Goal: Task Accomplishment & Management: Manage account settings

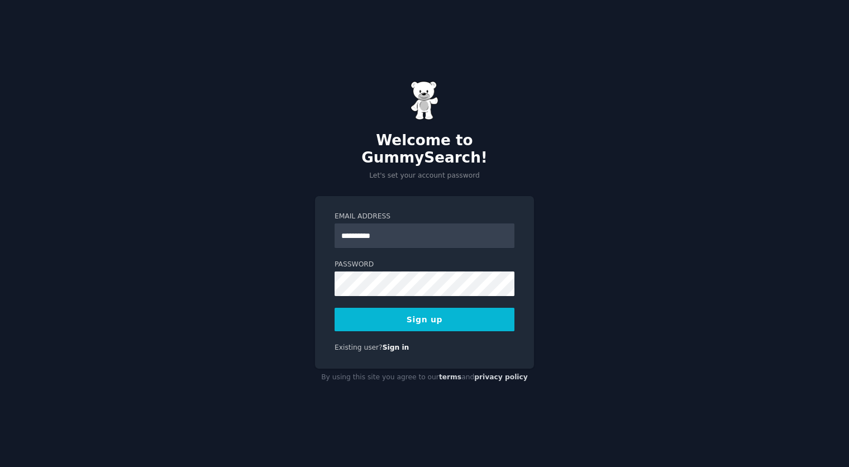
type input "**********"
click at [335, 308] on button "Sign up" at bounding box center [425, 319] width 180 height 23
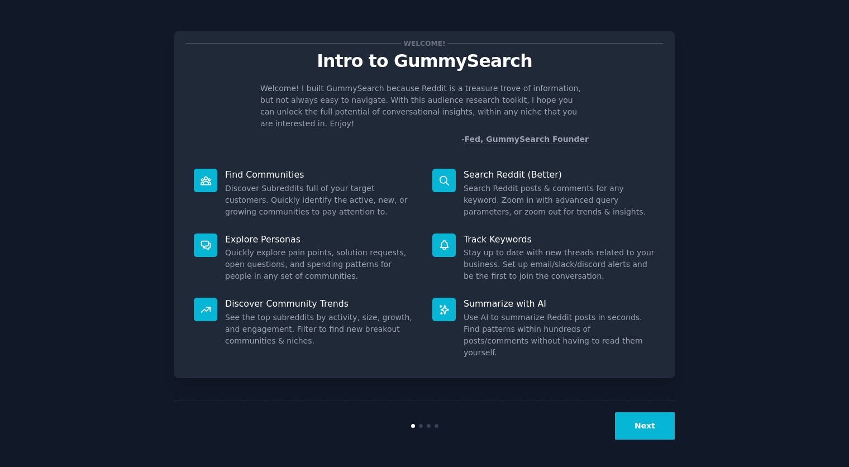
click at [645, 417] on button "Next" at bounding box center [645, 425] width 60 height 27
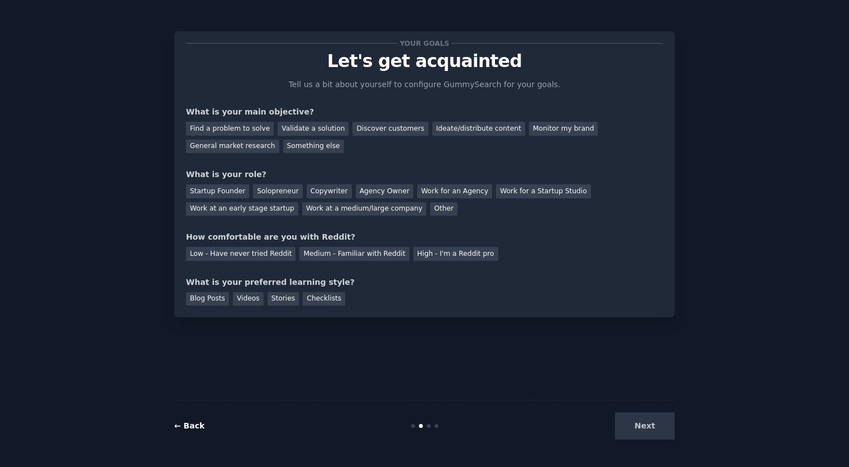
click at [188, 427] on link "← Back" at bounding box center [189, 425] width 30 height 9
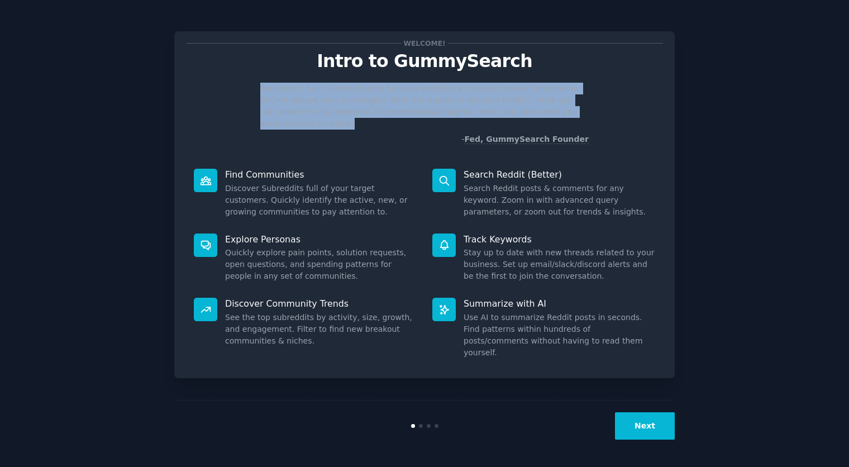
drag, startPoint x: 255, startPoint y: 83, endPoint x: 621, endPoint y: 109, distance: 367.5
click at [621, 109] on div "Welcome! I built GummySearch because Reddit is a treasure trove of information,…" at bounding box center [424, 114] width 477 height 63
drag, startPoint x: 256, startPoint y: 85, endPoint x: 617, endPoint y: 111, distance: 362.4
click at [617, 111] on div "Welcome! I built GummySearch because Reddit is a treasure trove of information,…" at bounding box center [424, 114] width 477 height 63
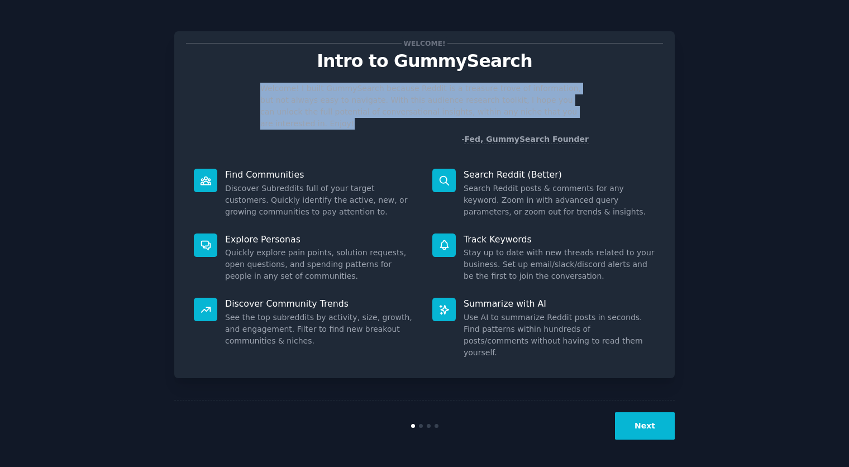
drag, startPoint x: 617, startPoint y: 111, endPoint x: 464, endPoint y: 103, distance: 153.9
click at [616, 111] on div "Welcome! I built GummySearch because Reddit is a treasure trove of information,…" at bounding box center [424, 114] width 477 height 63
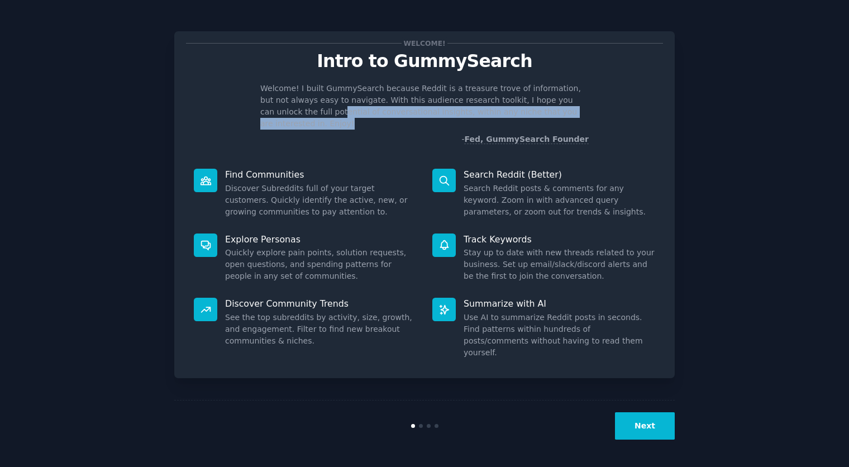
drag, startPoint x: 274, startPoint y: 111, endPoint x: 578, endPoint y: 107, distance: 303.4
click at [576, 107] on p "Welcome! I built GummySearch because Reddit is a treasure trove of information,…" at bounding box center [424, 106] width 329 height 47
click at [579, 108] on p "Welcome! I built GummySearch because Reddit is a treasure trove of information,…" at bounding box center [424, 106] width 329 height 47
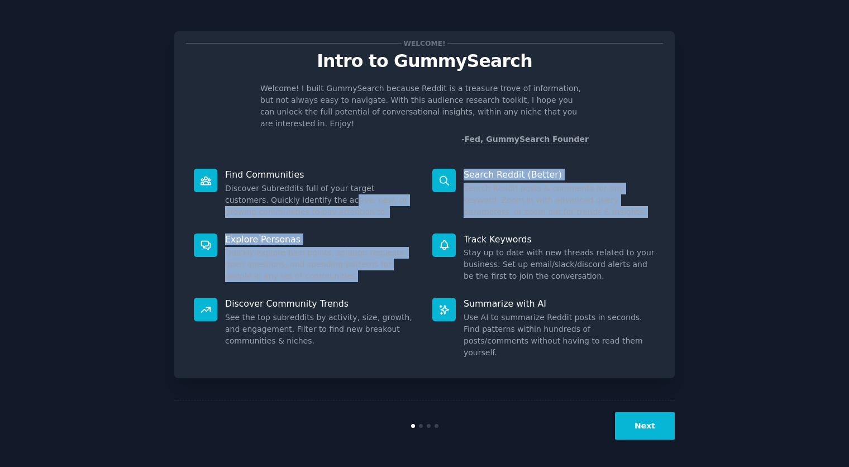
drag, startPoint x: 301, startPoint y: 192, endPoint x: 313, endPoint y: 266, distance: 75.2
click at [313, 265] on div "Find Communities Discover Subreddits full of your target customers. Quickly ide…" at bounding box center [424, 264] width 477 height 206
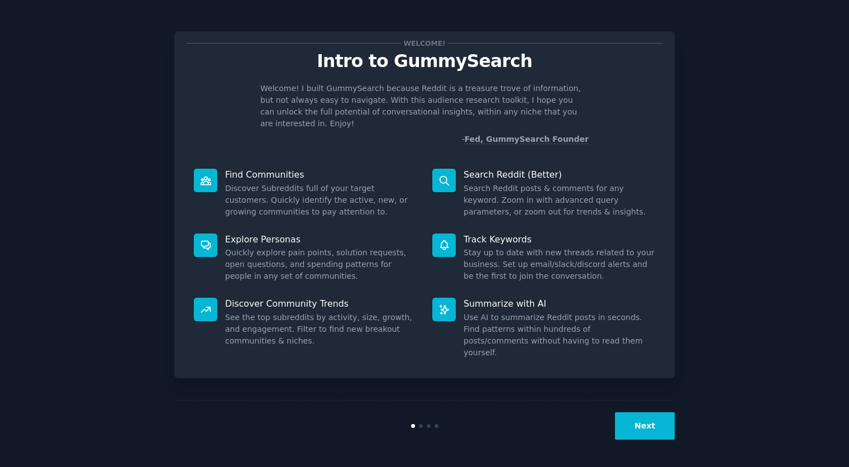
click at [313, 266] on dd "Quickly explore pain points, solution requests, open questions, and spending pa…" at bounding box center [321, 264] width 192 height 35
click at [652, 422] on button "Next" at bounding box center [645, 425] width 60 height 27
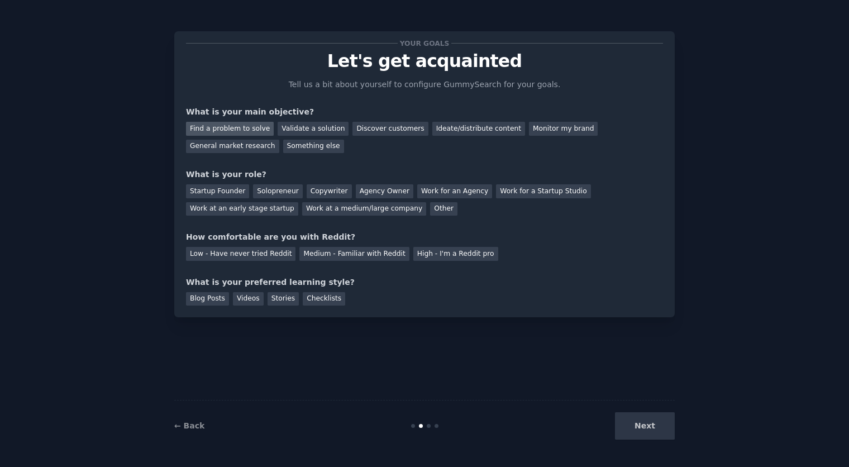
click at [231, 130] on div "Find a problem to solve" at bounding box center [230, 129] width 88 height 14
click at [267, 192] on div "Solopreneur" at bounding box center [277, 191] width 49 height 14
click at [313, 253] on div "Medium - Familiar with Reddit" at bounding box center [354, 254] width 110 height 14
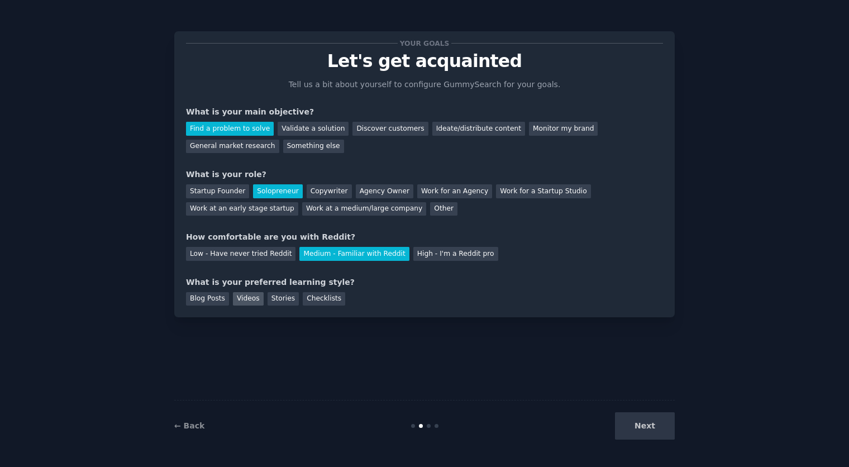
click at [253, 301] on div "Videos" at bounding box center [248, 299] width 31 height 14
click at [656, 429] on button "Next" at bounding box center [645, 425] width 60 height 27
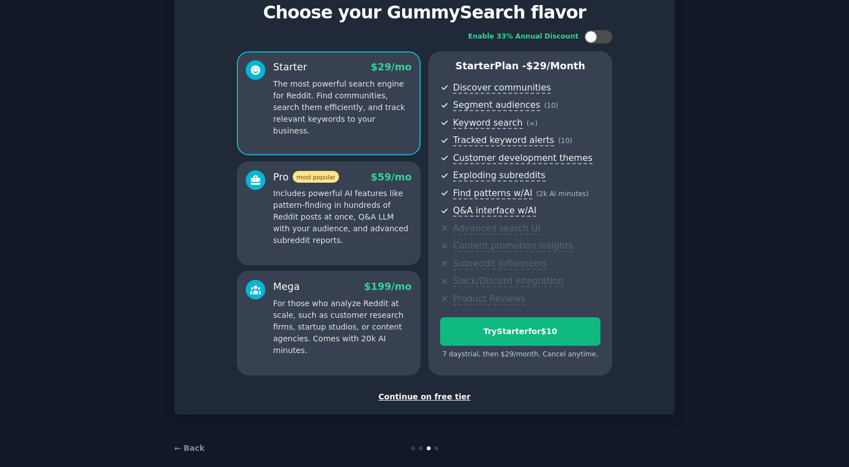
scroll to position [63, 0]
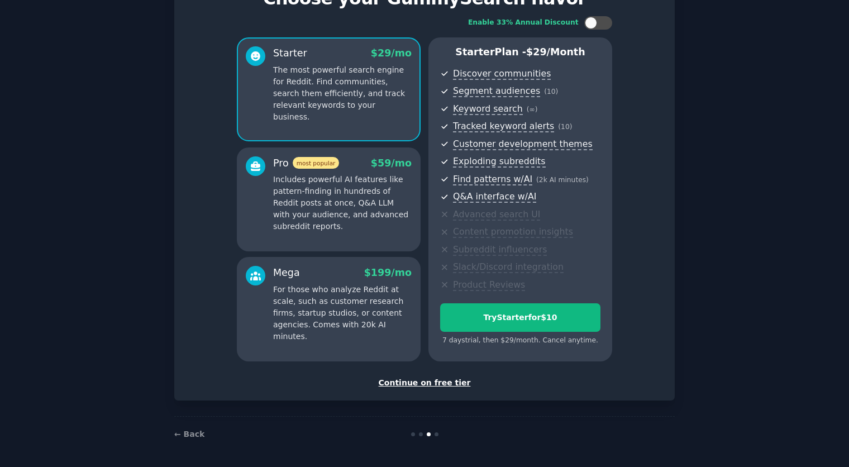
click at [400, 381] on div "Continue on free tier" at bounding box center [424, 383] width 477 height 12
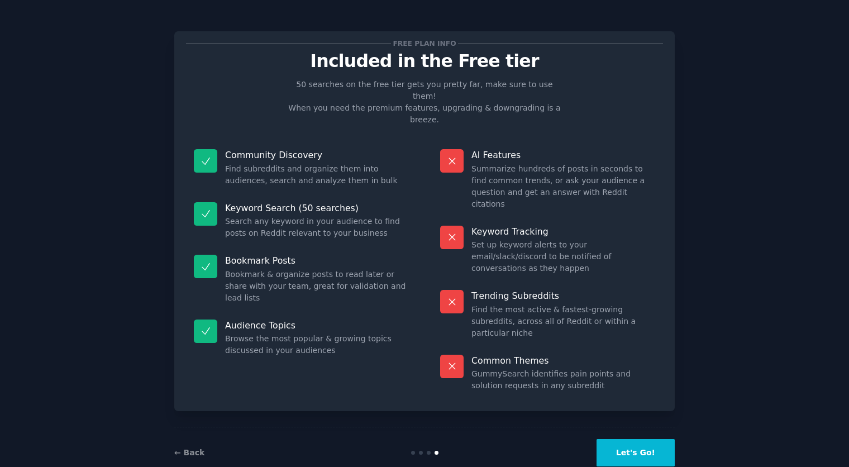
click at [653, 439] on button "Let's Go!" at bounding box center [636, 452] width 78 height 27
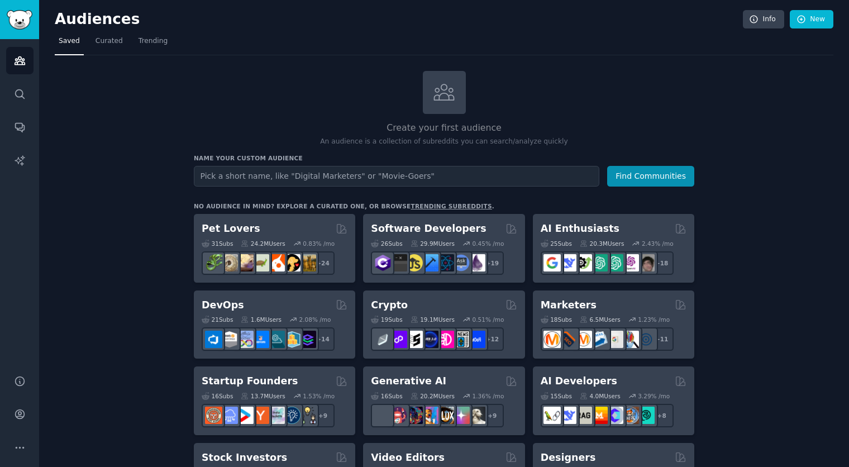
click at [150, 35] on link "Trending" at bounding box center [153, 43] width 37 height 23
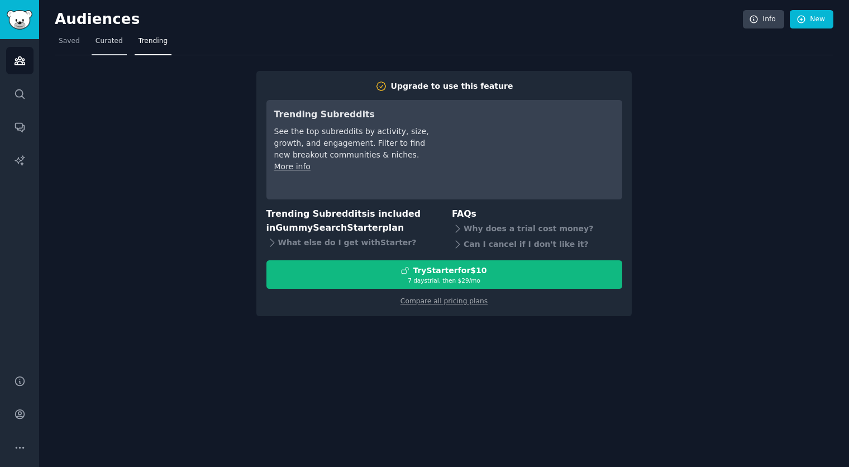
click at [111, 42] on span "Curated" at bounding box center [109, 41] width 27 height 10
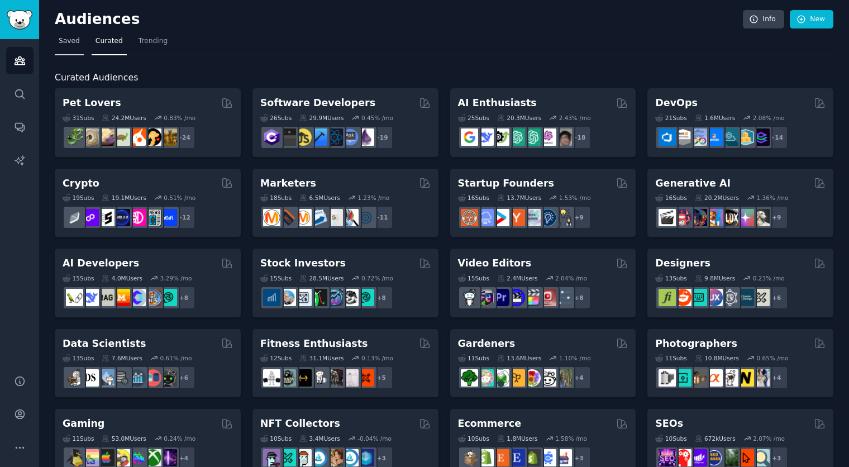
click at [68, 42] on span "Saved" at bounding box center [69, 41] width 21 height 10
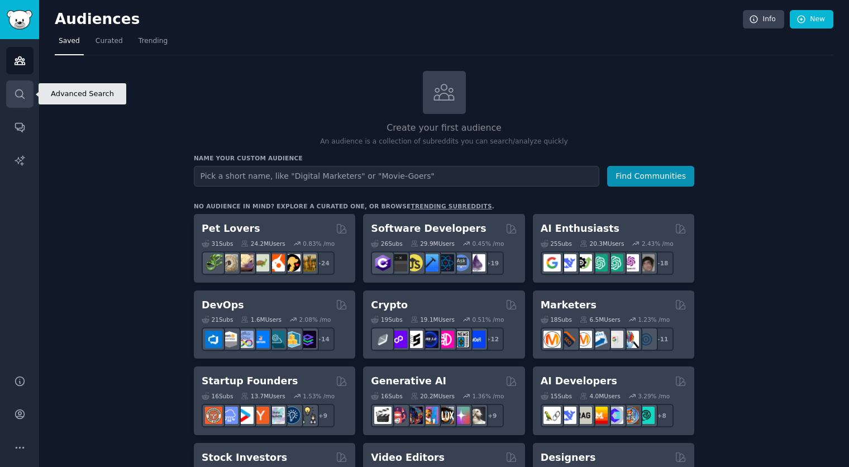
click at [21, 102] on link "Search" at bounding box center [19, 93] width 27 height 27
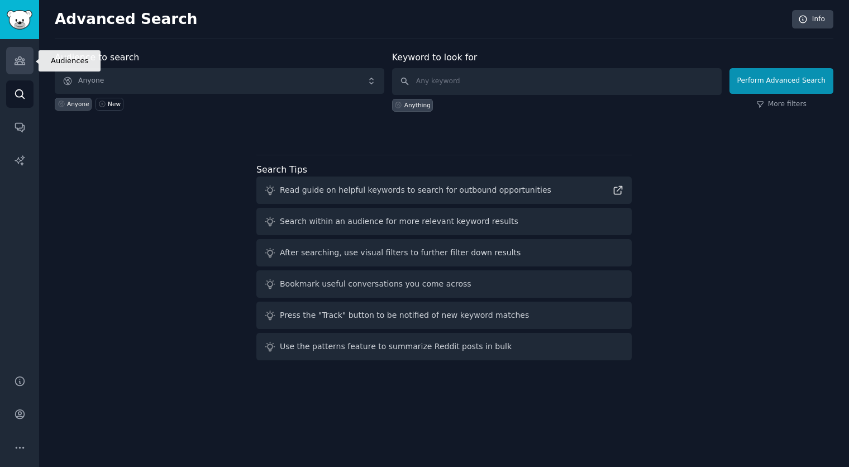
click at [18, 54] on link "Audiences" at bounding box center [19, 60] width 27 height 27
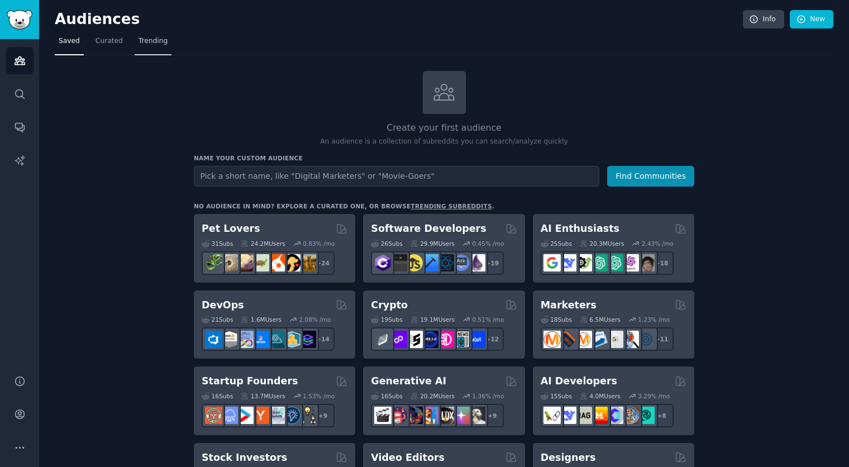
click at [147, 40] on span "Trending" at bounding box center [153, 41] width 29 height 10
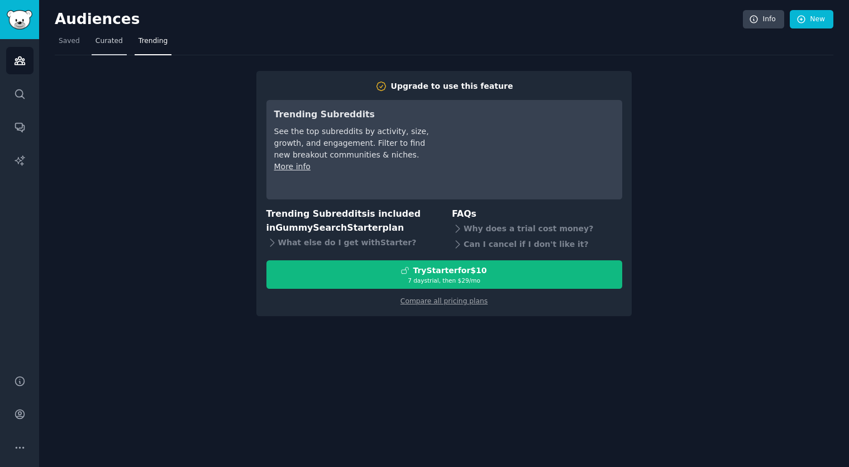
click at [105, 42] on span "Curated" at bounding box center [109, 41] width 27 height 10
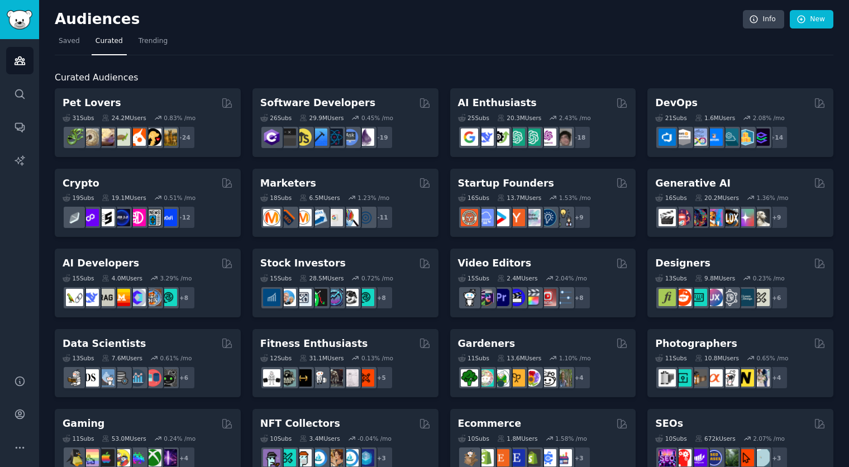
drag, startPoint x: 66, startPoint y: 41, endPoint x: 89, endPoint y: 41, distance: 22.9
click at [66, 41] on span "Saved" at bounding box center [69, 41] width 21 height 10
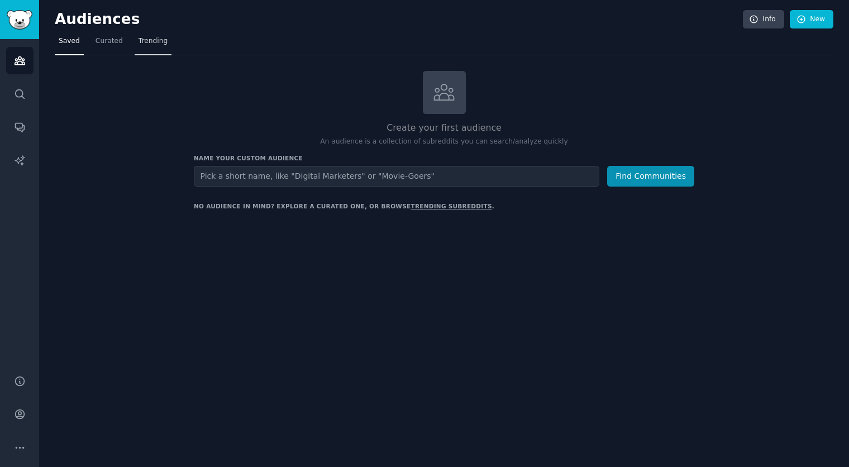
click at [155, 45] on span "Trending" at bounding box center [153, 41] width 29 height 10
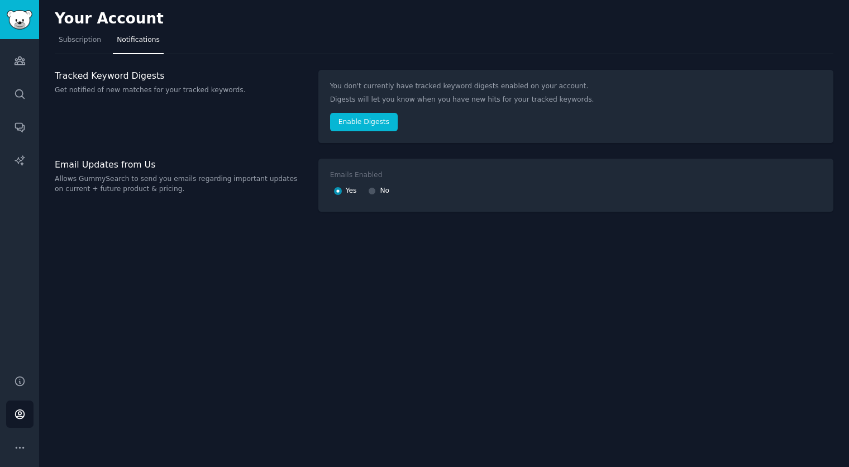
click at [379, 192] on div "No" at bounding box center [378, 191] width 21 height 18
click at [377, 192] on div "No" at bounding box center [378, 191] width 21 height 18
click at [375, 192] on input "No" at bounding box center [372, 191] width 8 height 8
radio input "false"
radio input "true"
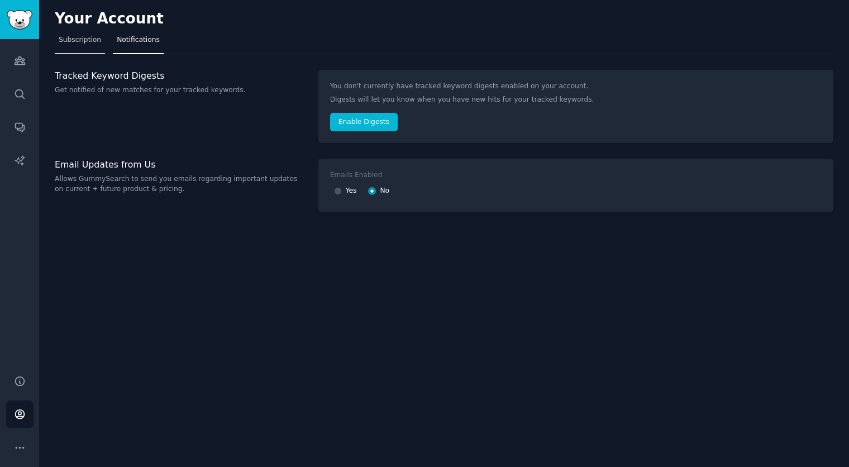
click at [86, 40] on span "Subscription" at bounding box center [80, 40] width 42 height 10
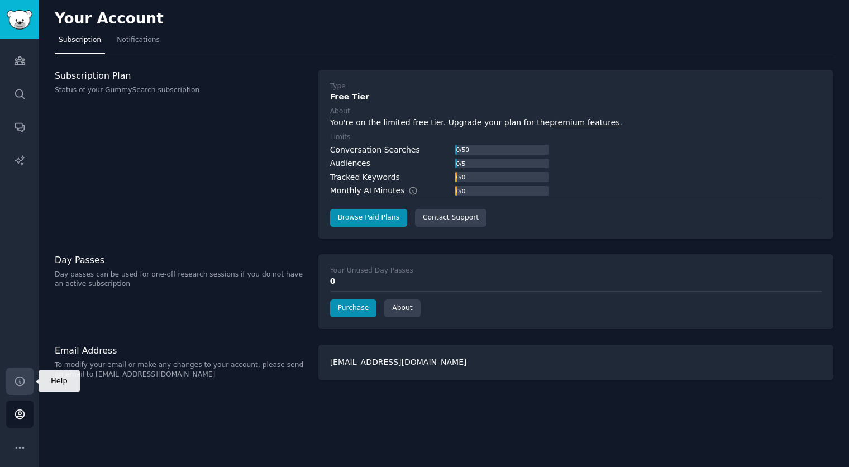
click at [19, 383] on icon "Sidebar" at bounding box center [19, 381] width 9 height 9
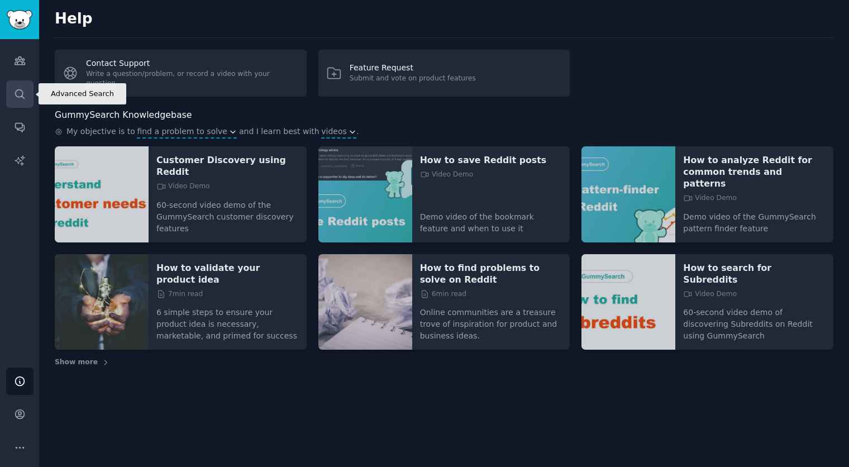
click at [17, 100] on link "Search" at bounding box center [19, 93] width 27 height 27
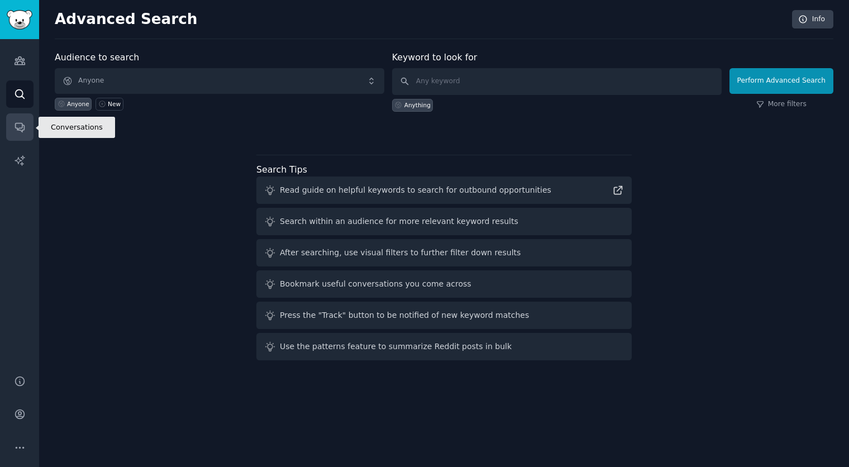
click at [7, 127] on link "Conversations" at bounding box center [19, 126] width 27 height 27
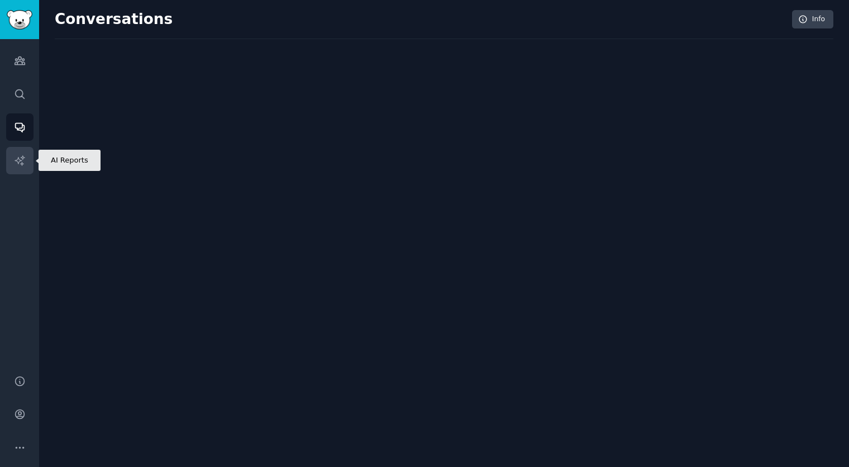
click at [26, 155] on link "AI Reports" at bounding box center [19, 160] width 27 height 27
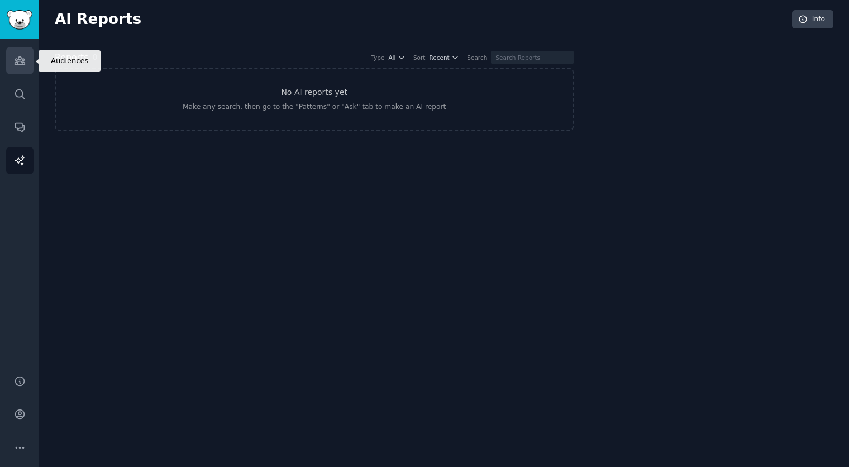
click at [26, 60] on link "Audiences" at bounding box center [19, 60] width 27 height 27
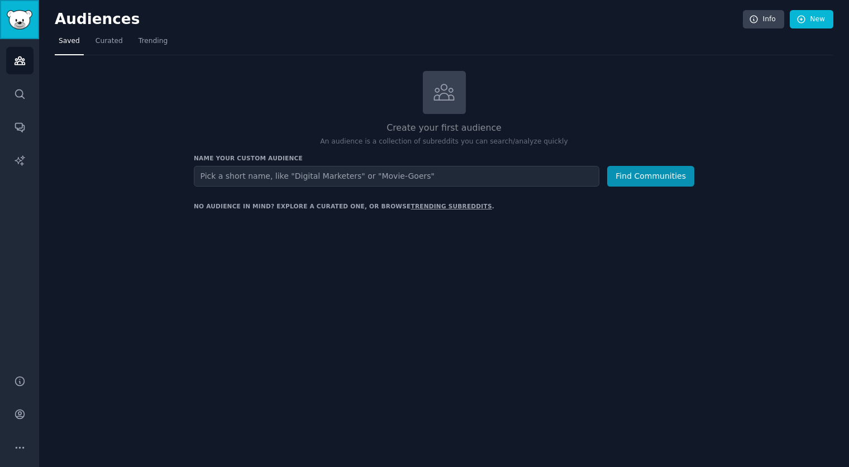
click at [29, 18] on img "Sidebar" at bounding box center [20, 20] width 26 height 20
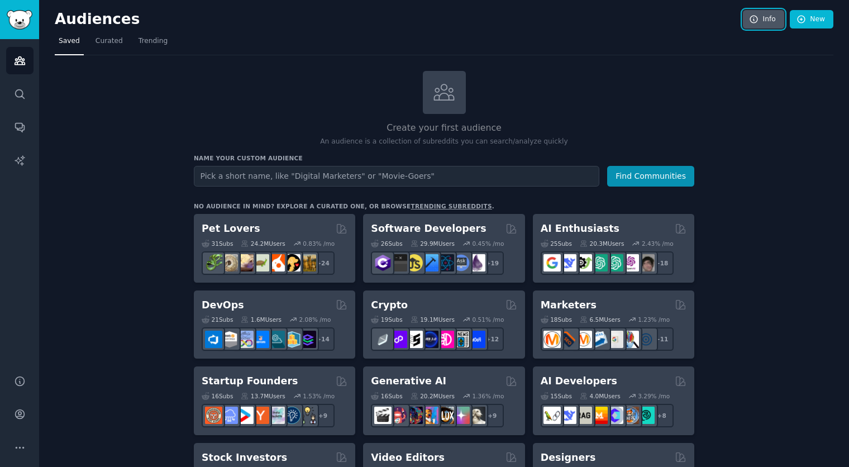
click at [753, 16] on icon at bounding box center [753, 19] width 7 height 7
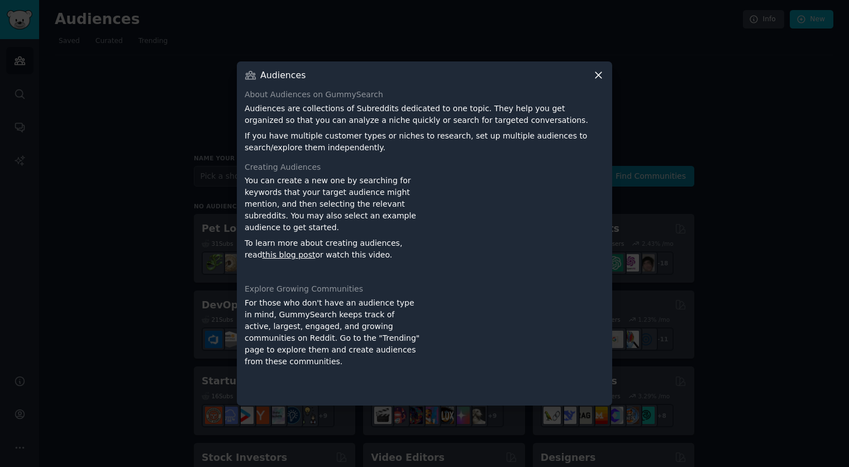
click at [219, 63] on div at bounding box center [424, 233] width 849 height 467
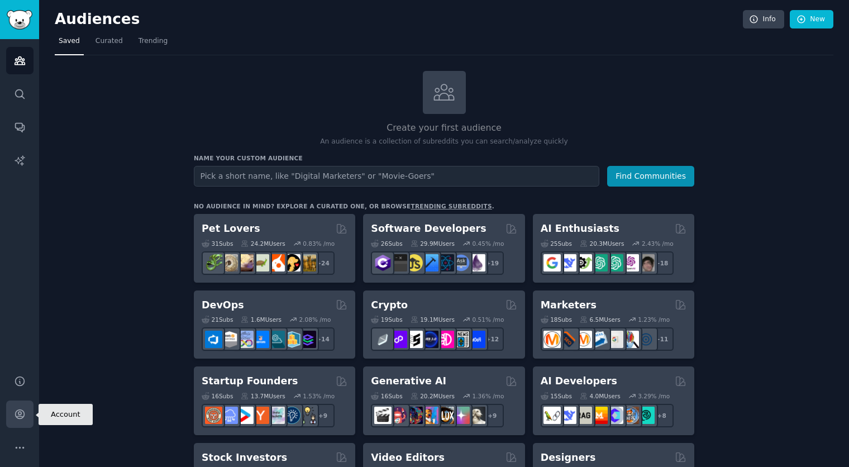
click at [16, 415] on icon "Sidebar" at bounding box center [20, 414] width 12 height 12
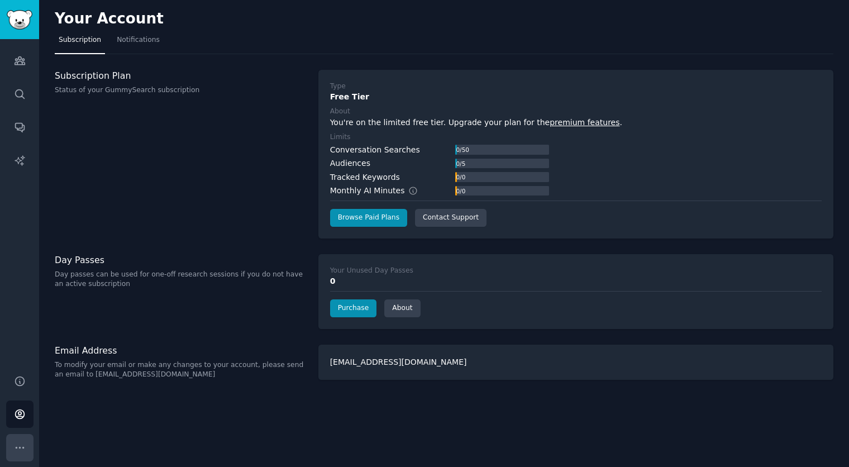
click at [23, 443] on icon "Sidebar" at bounding box center [20, 448] width 12 height 12
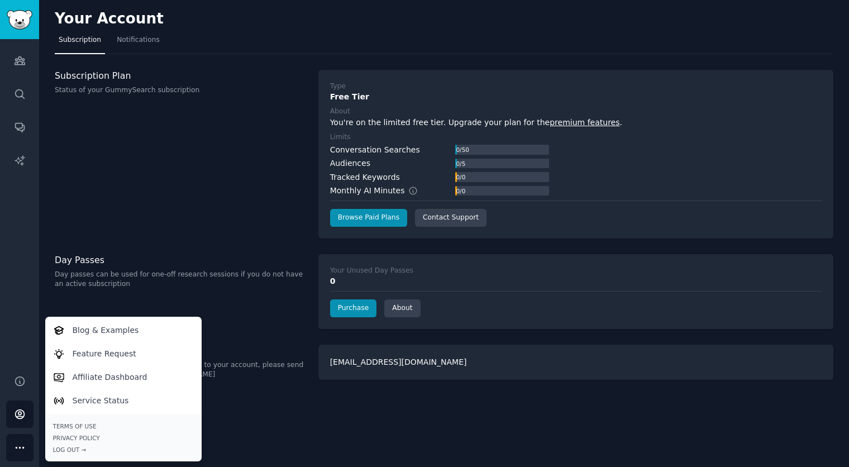
click at [251, 222] on div "Subscription Plan Status of your GummySearch subscription" at bounding box center [181, 154] width 252 height 169
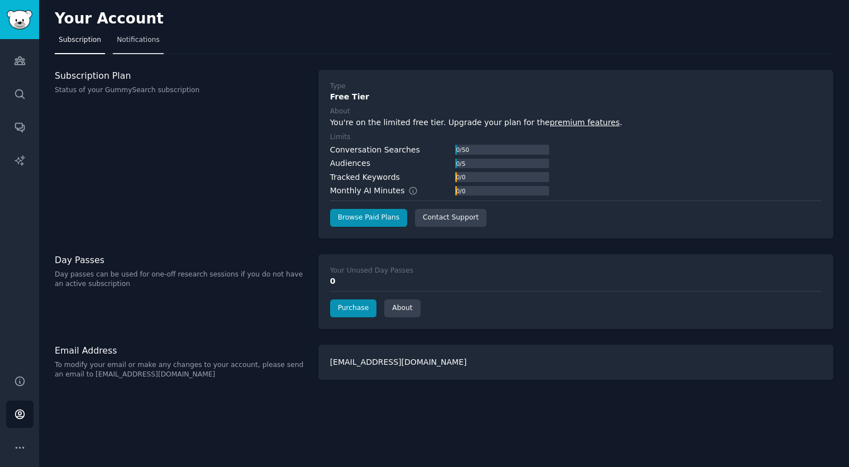
click at [130, 42] on span "Notifications" at bounding box center [138, 40] width 43 height 10
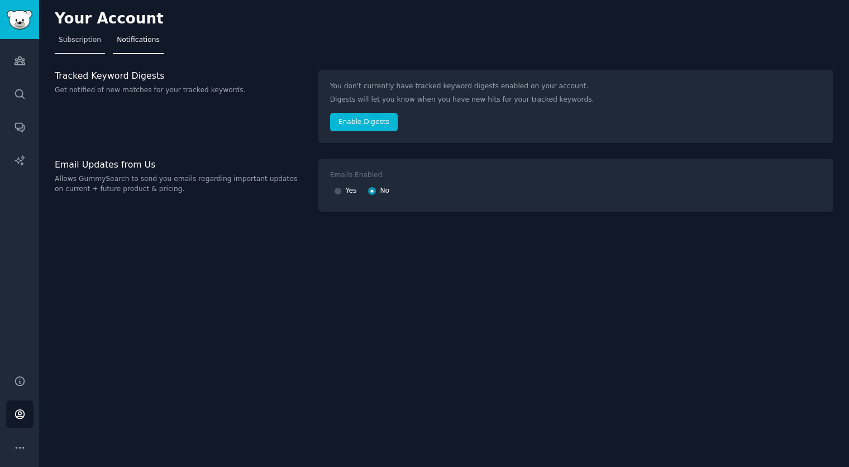
click at [82, 36] on span "Subscription" at bounding box center [80, 40] width 42 height 10
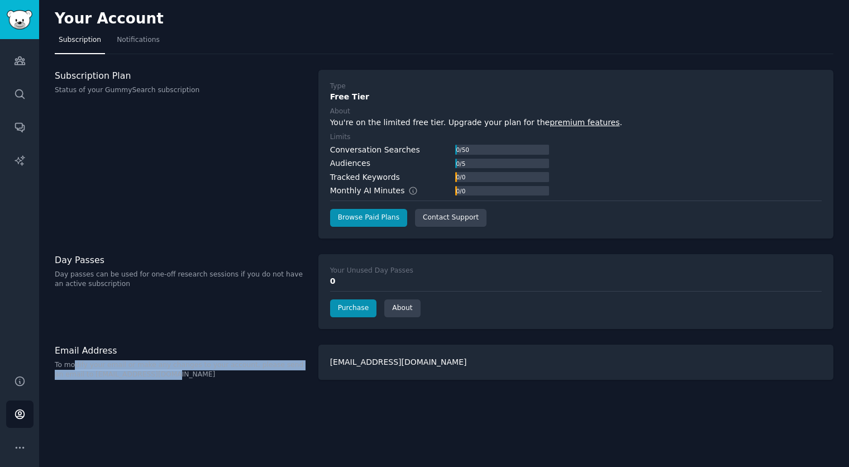
drag, startPoint x: 78, startPoint y: 367, endPoint x: 179, endPoint y: 378, distance: 101.7
click at [179, 378] on p "To modify your email or make any changes to your account, please send an email …" at bounding box center [181, 370] width 252 height 20
drag, startPoint x: 179, startPoint y: 378, endPoint x: 256, endPoint y: 370, distance: 77.5
click at [188, 376] on p "To modify your email or make any changes to your account, please send an email …" at bounding box center [181, 370] width 252 height 20
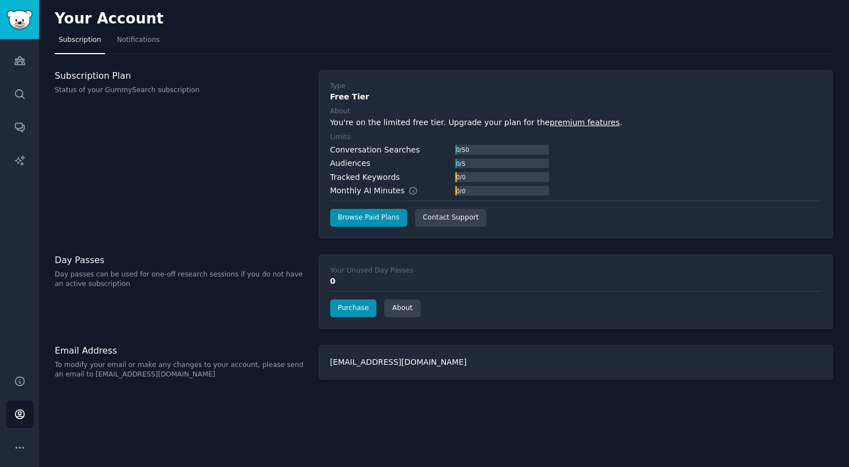
drag, startPoint x: 396, startPoint y: 370, endPoint x: 414, endPoint y: 363, distance: 19.8
click at [397, 369] on div "jordischut89@gmail.com" at bounding box center [575, 362] width 515 height 35
drag, startPoint x: 414, startPoint y: 363, endPoint x: 421, endPoint y: 363, distance: 7.3
click at [415, 363] on div "jordischut89@gmail.com" at bounding box center [575, 362] width 515 height 35
click at [433, 364] on div "jordischut89@gmail.com" at bounding box center [575, 362] width 515 height 35
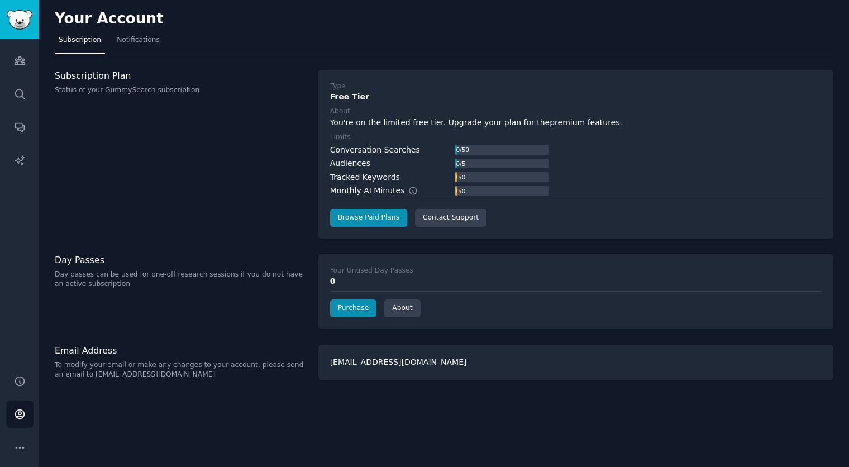
click at [419, 364] on div "jordischut89@gmail.com" at bounding box center [575, 362] width 515 height 35
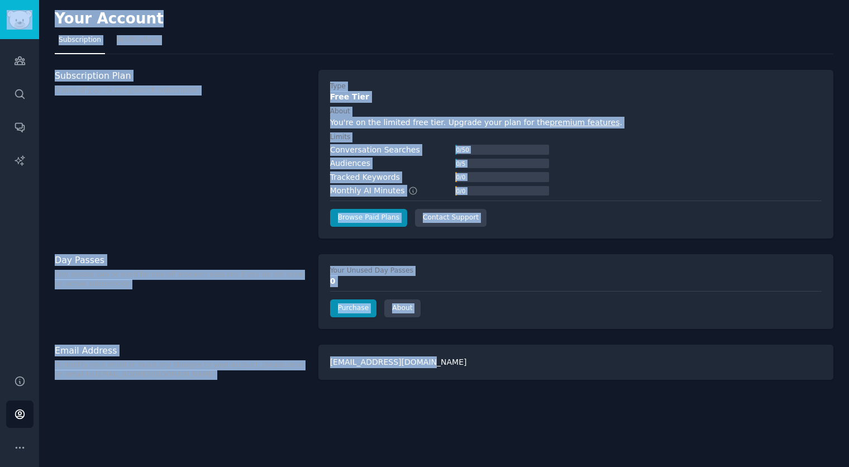
click at [418, 364] on div "jordischut89@gmail.com" at bounding box center [575, 362] width 515 height 35
